Goal: Browse casually

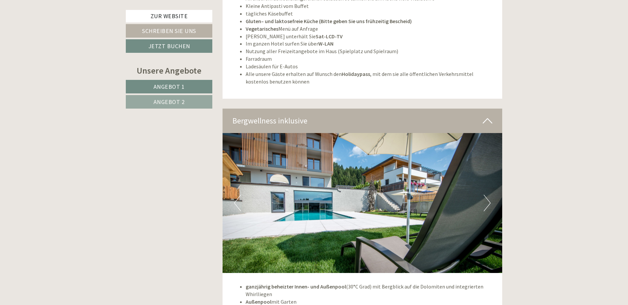
scroll to position [2013, 0]
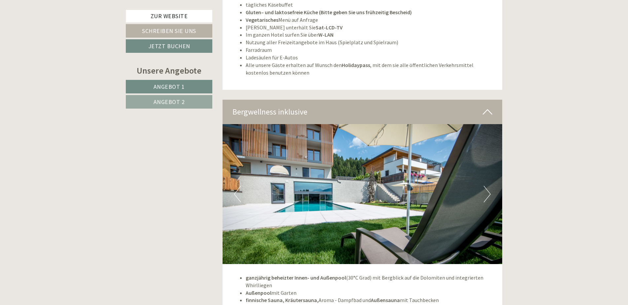
click at [485, 189] on button "Next" at bounding box center [486, 194] width 7 height 16
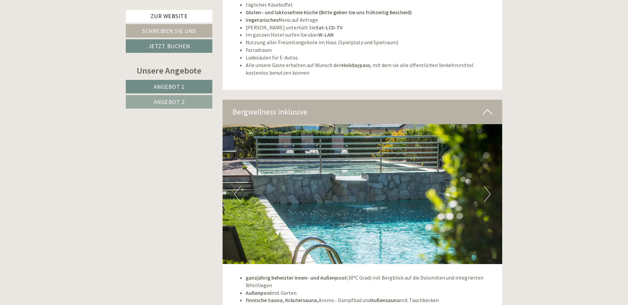
click at [485, 189] on button "Next" at bounding box center [486, 194] width 7 height 16
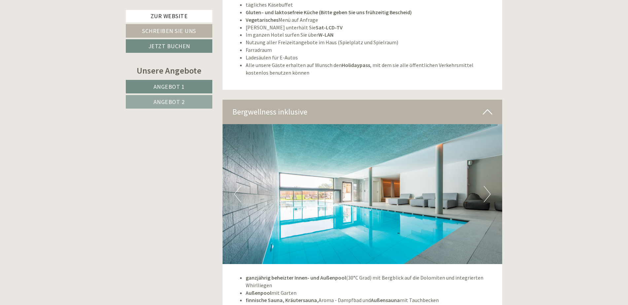
click at [485, 189] on button "Next" at bounding box center [486, 194] width 7 height 16
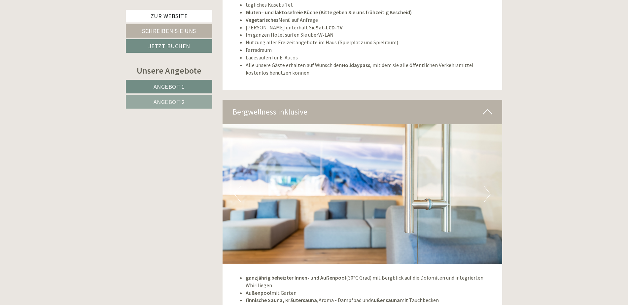
click at [485, 189] on button "Next" at bounding box center [486, 194] width 7 height 16
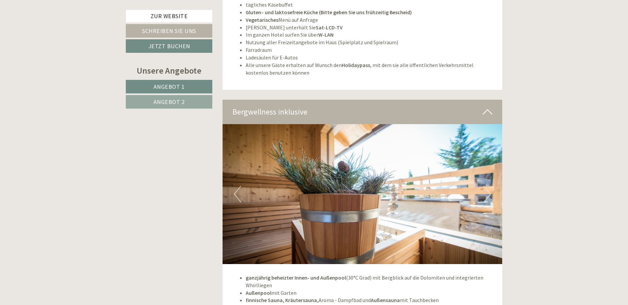
click at [485, 189] on button "Next" at bounding box center [486, 194] width 7 height 16
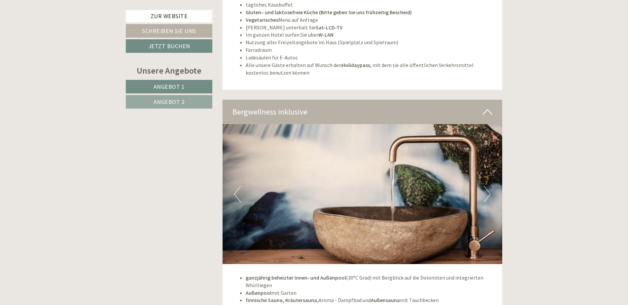
click at [485, 189] on button "Next" at bounding box center [486, 194] width 7 height 16
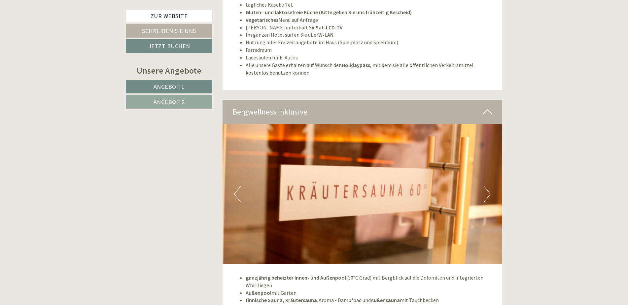
click at [485, 189] on button "Next" at bounding box center [486, 194] width 7 height 16
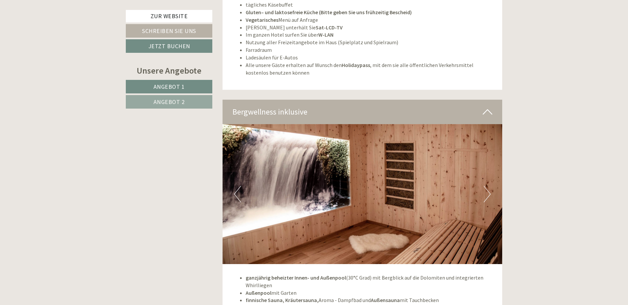
click at [485, 189] on button "Next" at bounding box center [486, 194] width 7 height 16
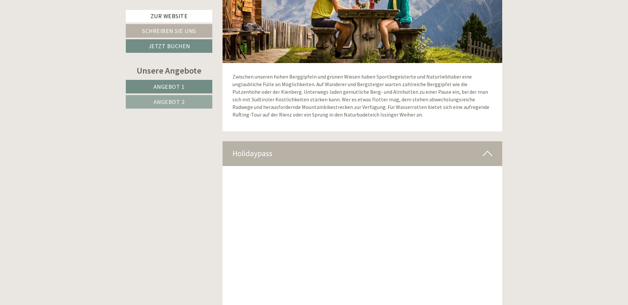
scroll to position [2804, 0]
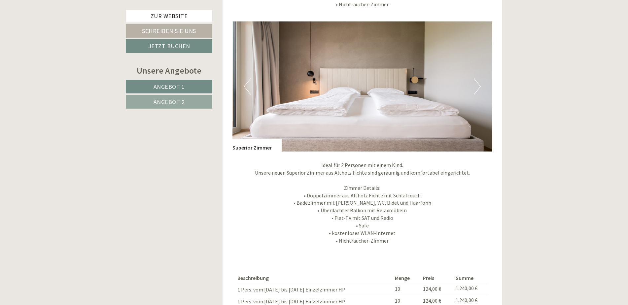
scroll to position [825, 0]
